Goal: Task Accomplishment & Management: Manage account settings

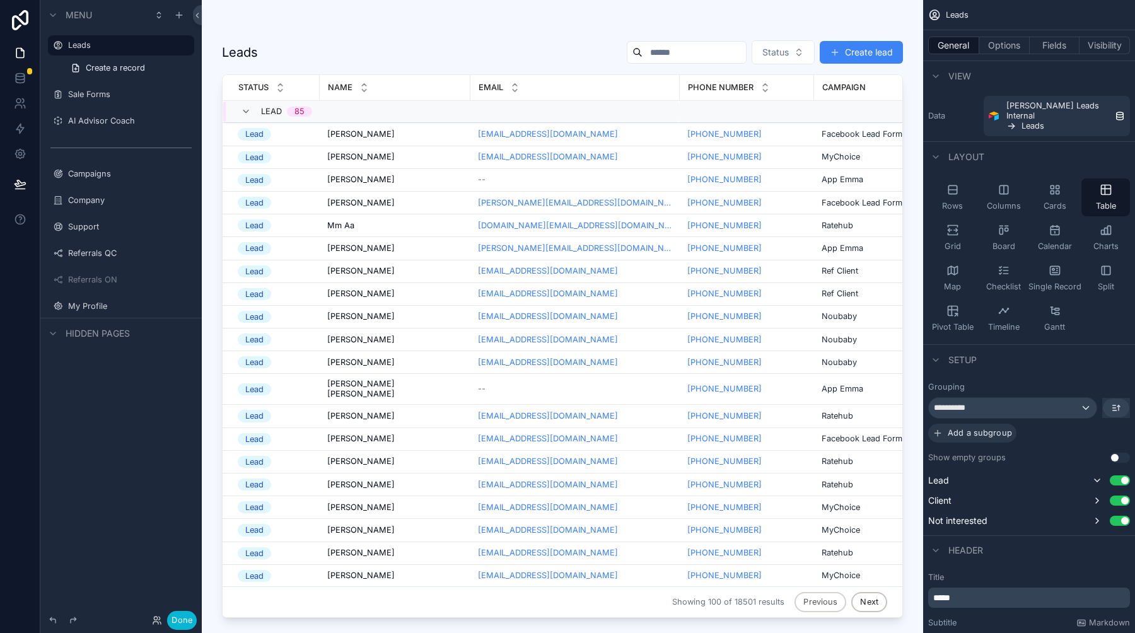
click at [648, 20] on div "scrollable content" at bounding box center [563, 309] width 722 height 618
click at [25, 97] on icon at bounding box center [20, 103] width 13 height 13
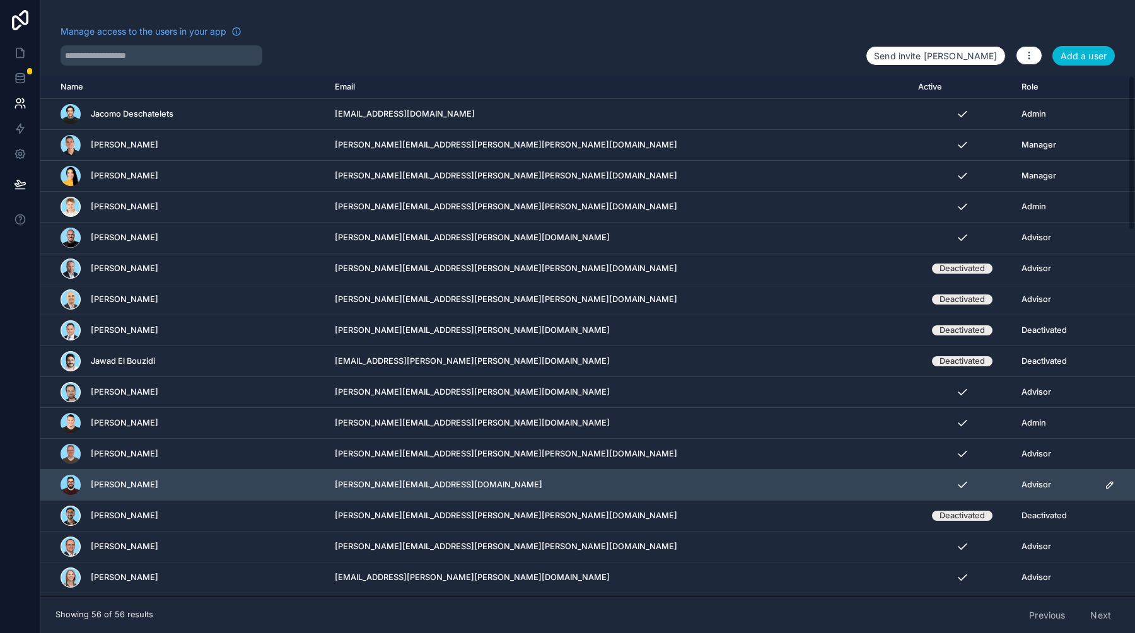
click at [1106, 482] on icon "scrollable content" at bounding box center [1109, 485] width 6 height 6
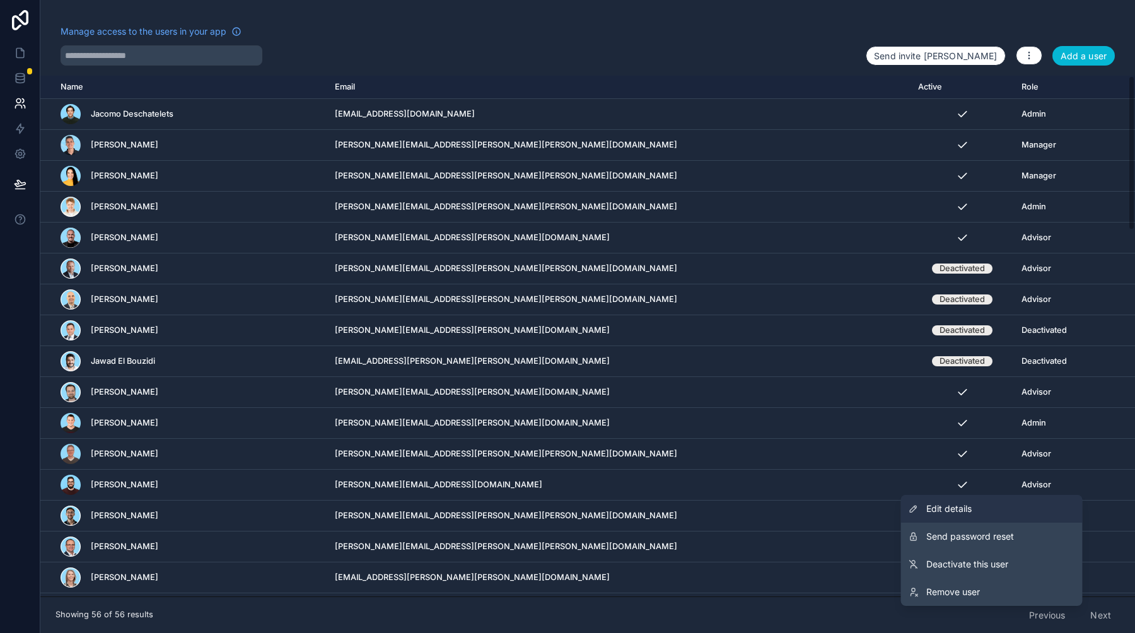
click at [1001, 513] on link "Edit details" at bounding box center [992, 509] width 182 height 28
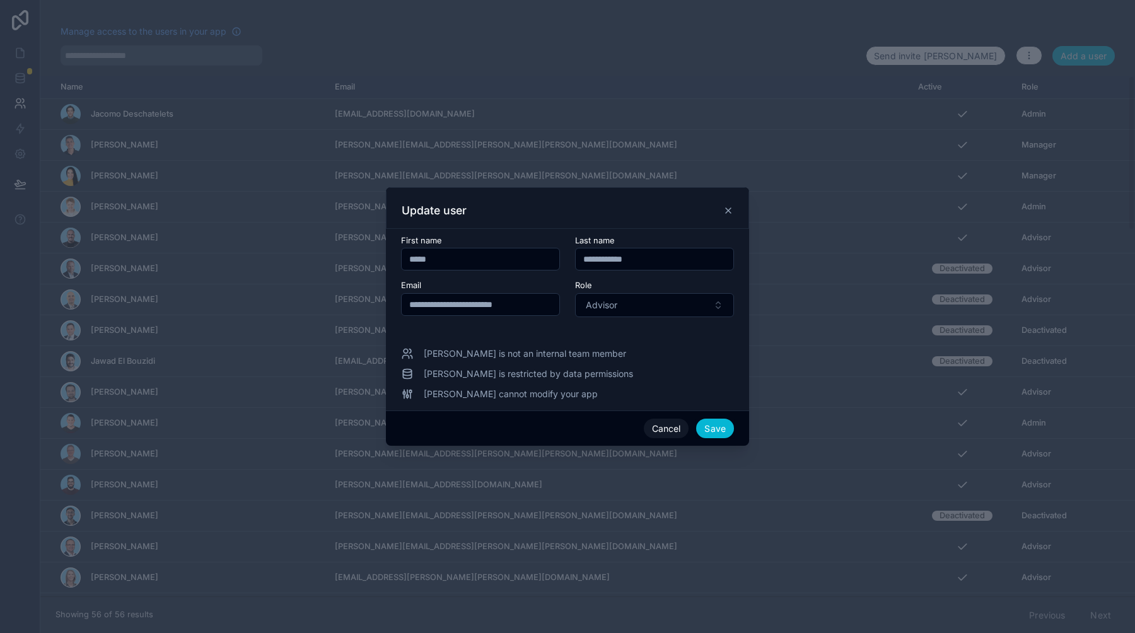
click at [698, 60] on div at bounding box center [567, 316] width 1135 height 633
click at [590, 17] on div at bounding box center [567, 316] width 1135 height 633
click at [672, 433] on button "Cancel" at bounding box center [666, 429] width 45 height 20
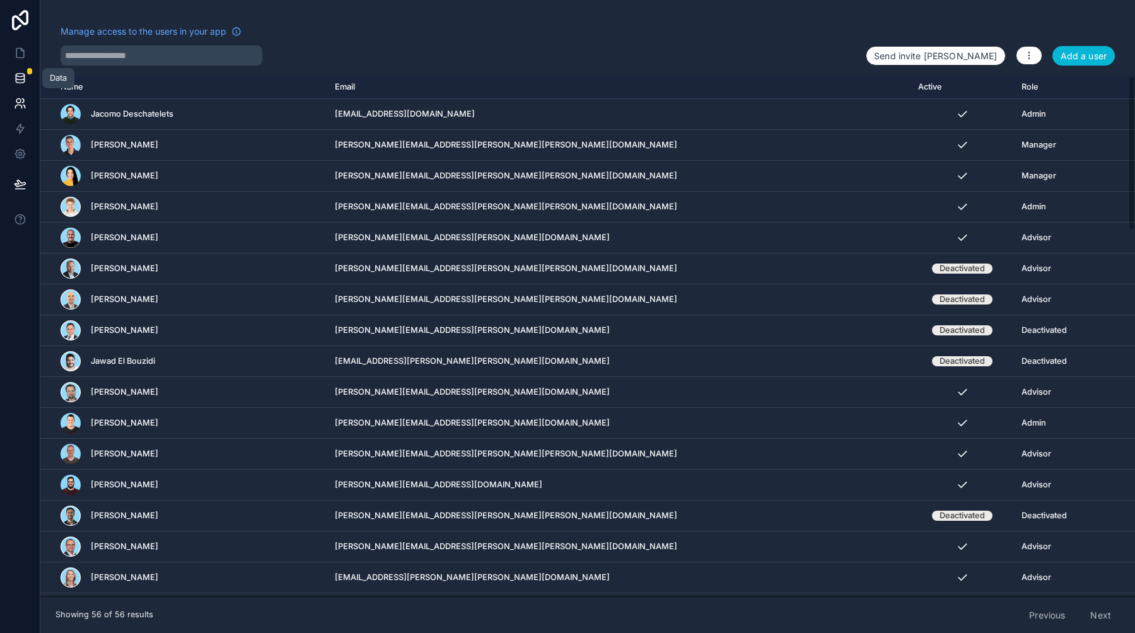
click at [20, 79] on icon at bounding box center [20, 78] width 13 height 13
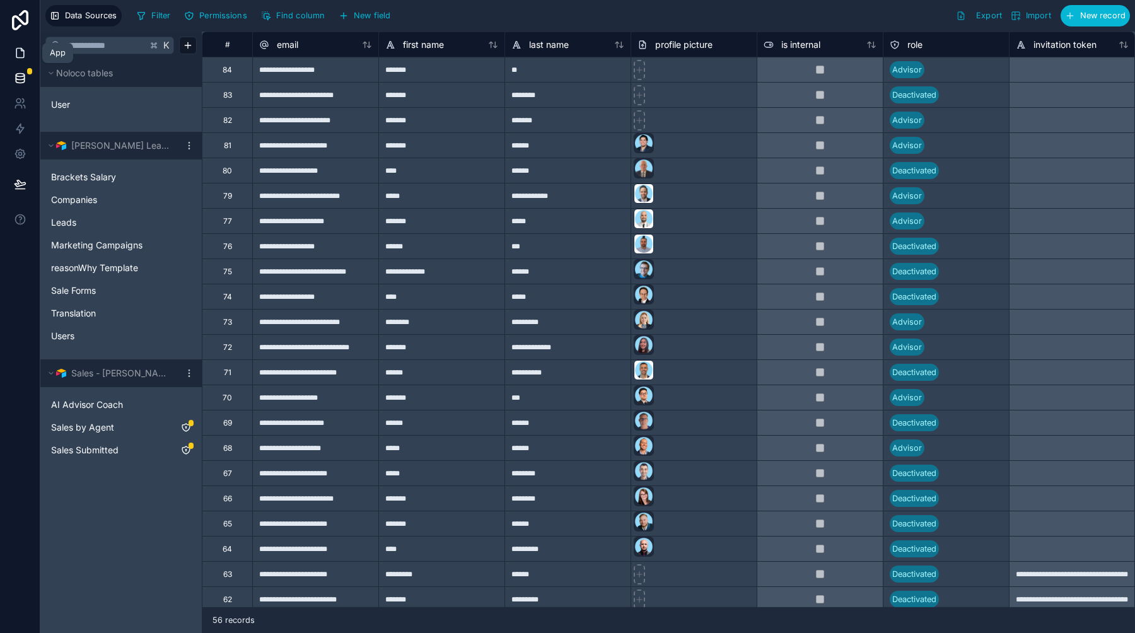
click at [21, 53] on icon at bounding box center [20, 53] width 13 height 13
